Goal: Information Seeking & Learning: Learn about a topic

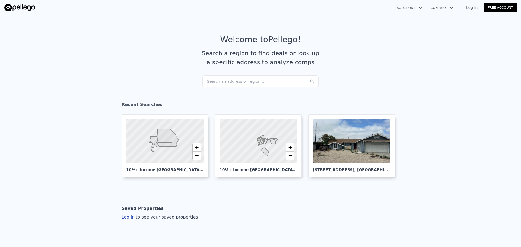
click at [226, 78] on div "Search an address or region..." at bounding box center [260, 81] width 116 height 12
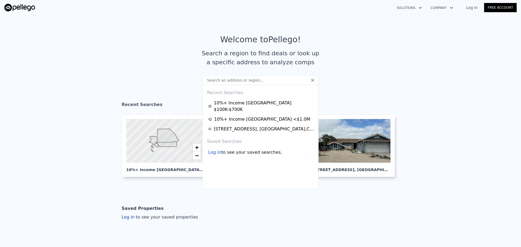
click at [214, 149] on div "Log in" at bounding box center [214, 152] width 13 height 7
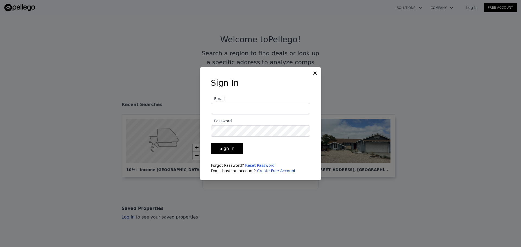
type input "eutah.rei@gmail.com"
click at [229, 148] on button "Sign In" at bounding box center [227, 148] width 32 height 11
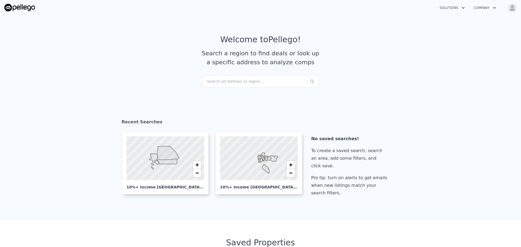
click at [252, 81] on div "Search an address or region..." at bounding box center [260, 81] width 116 height 12
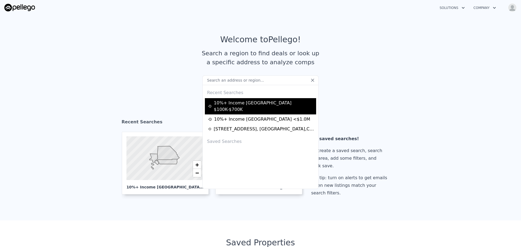
click at [233, 104] on div "10%+ Income San Bernardino $100K-$700K" at bounding box center [261, 106] width 106 height 13
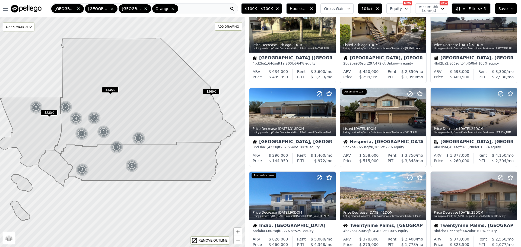
scroll to position [54, 0]
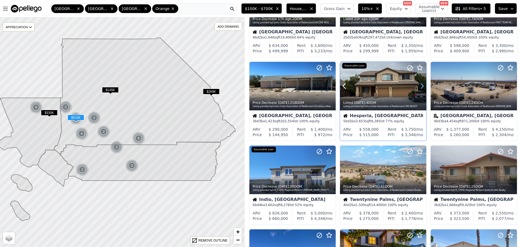
click at [419, 87] on icon at bounding box center [422, 86] width 9 height 9
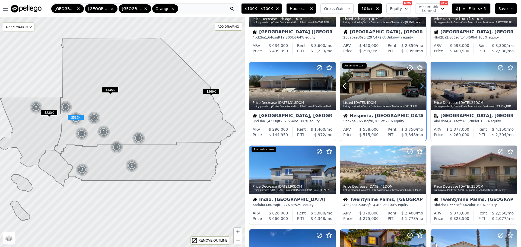
click at [419, 87] on icon at bounding box center [422, 86] width 9 height 9
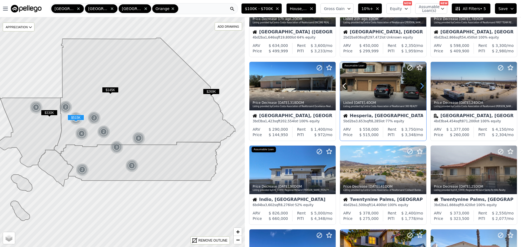
click at [419, 87] on icon at bounding box center [422, 86] width 9 height 9
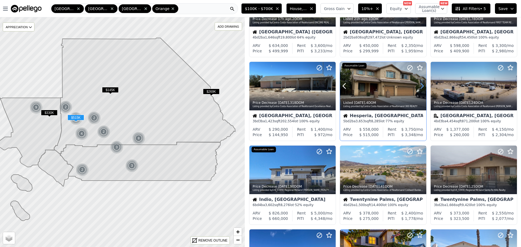
click at [419, 87] on icon at bounding box center [422, 86] width 9 height 9
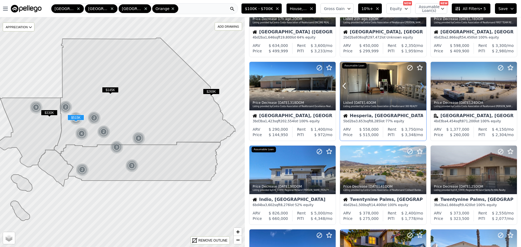
click at [419, 87] on icon at bounding box center [422, 86] width 9 height 9
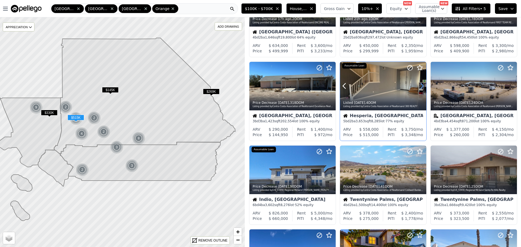
click at [419, 87] on icon at bounding box center [422, 86] width 9 height 9
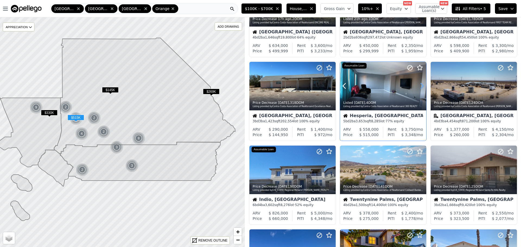
click at [419, 87] on icon at bounding box center [422, 86] width 9 height 9
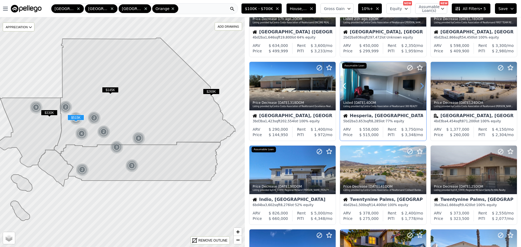
click at [419, 87] on icon at bounding box center [422, 86] width 9 height 9
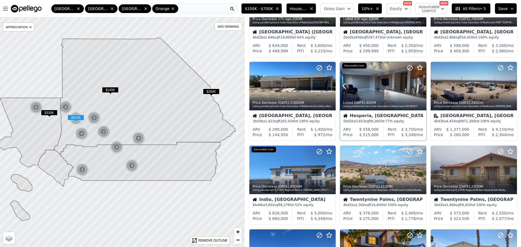
click at [419, 87] on icon at bounding box center [422, 86] width 9 height 9
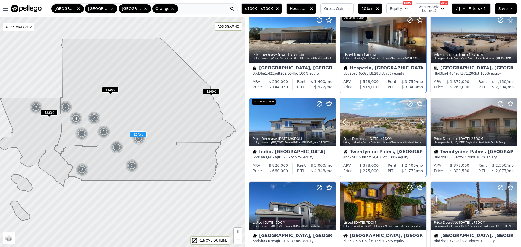
scroll to position [190, 0]
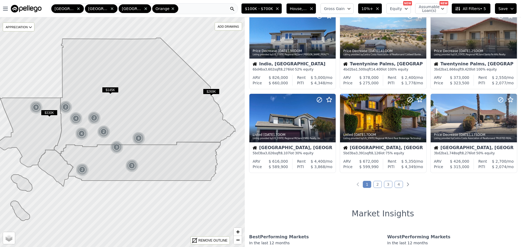
click at [373, 185] on link "2" at bounding box center [377, 184] width 8 height 7
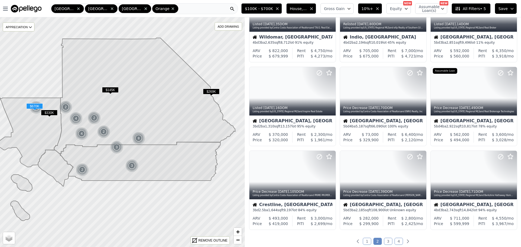
scroll to position [136, 0]
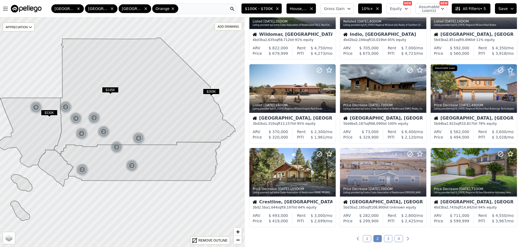
click at [385, 237] on link "3" at bounding box center [388, 238] width 8 height 7
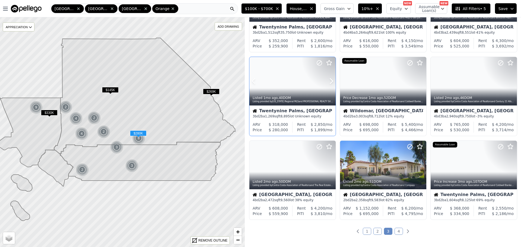
scroll to position [163, 0]
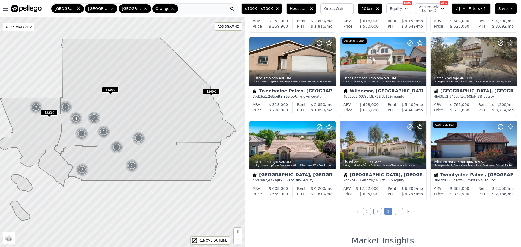
click at [399, 210] on link "4" at bounding box center [399, 211] width 8 height 7
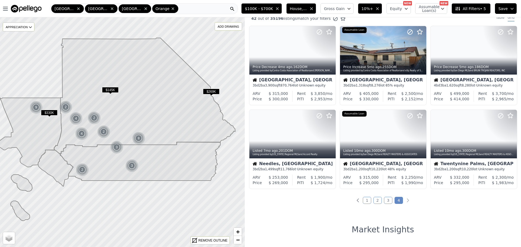
scroll to position [0, 0]
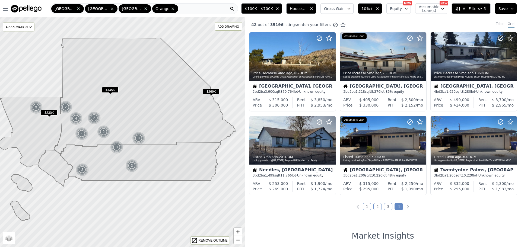
click at [385, 206] on link "3" at bounding box center [388, 206] width 8 height 7
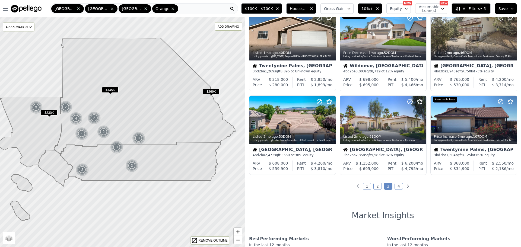
scroll to position [190, 0]
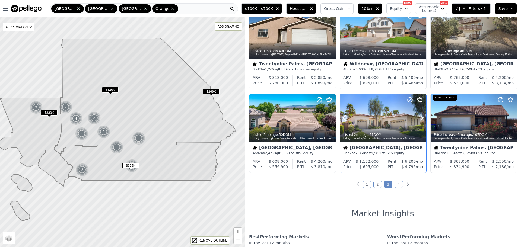
click at [375, 118] on div at bounding box center [383, 118] width 86 height 49
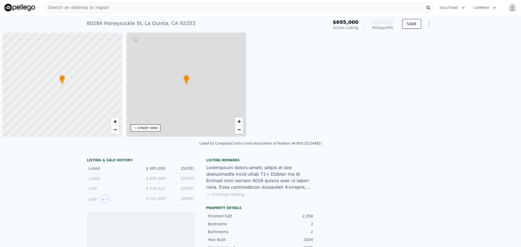
scroll to position [0, 2]
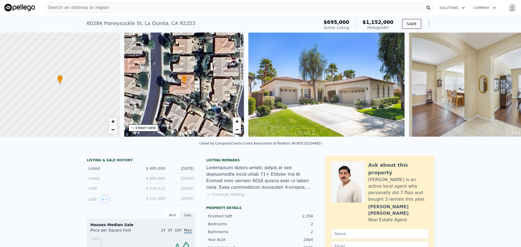
click at [177, 89] on div "• + −" at bounding box center [184, 85] width 120 height 104
click at [307, 88] on img at bounding box center [326, 85] width 156 height 104
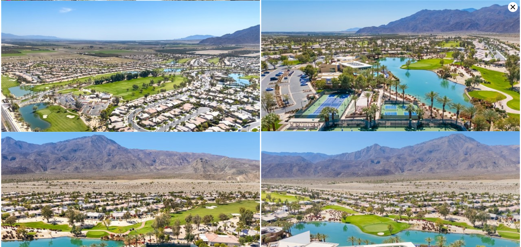
scroll to position [1378, 0]
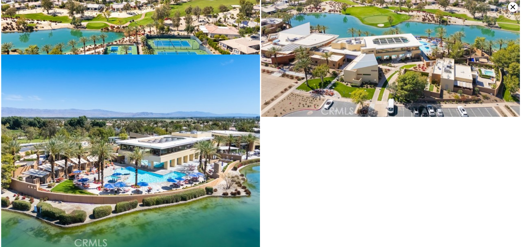
click at [511, 7] on icon at bounding box center [513, 7] width 10 height 10
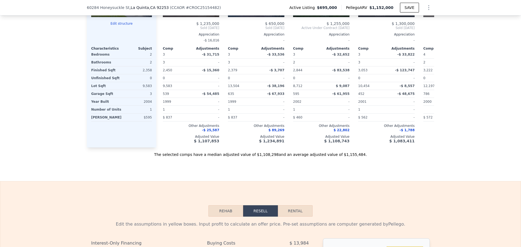
scroll to position [704, 0]
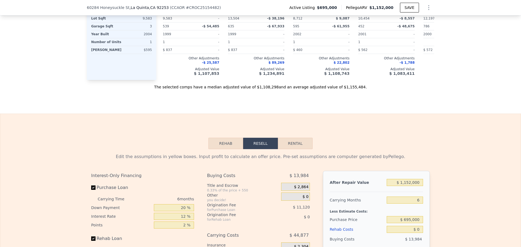
click at [299, 149] on button "Rental" at bounding box center [295, 143] width 35 height 11
select select "30"
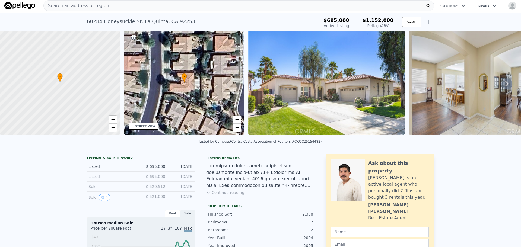
scroll to position [0, 0]
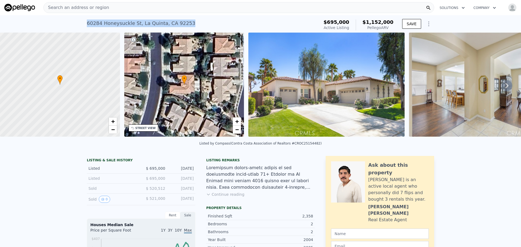
drag, startPoint x: 86, startPoint y: 20, endPoint x: 181, endPoint y: 23, distance: 95.0
click at [181, 23] on div "[STREET_ADDRESS] Active at $695k (~ARV $1.152m ) $695,000 Active Listing $1,152…" at bounding box center [260, 23] width 521 height 17
copy div "[STREET_ADDRESS]"
